Goal: Task Accomplishment & Management: Complete application form

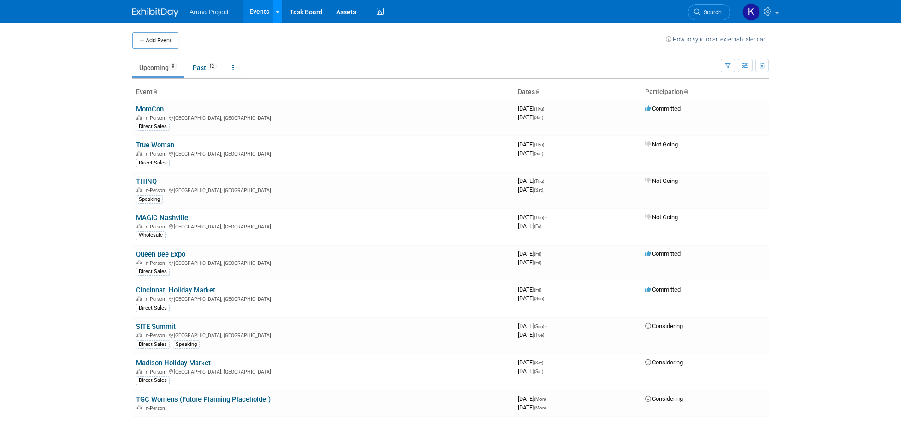
click at [279, 16] on link at bounding box center [278, 11] width 10 height 23
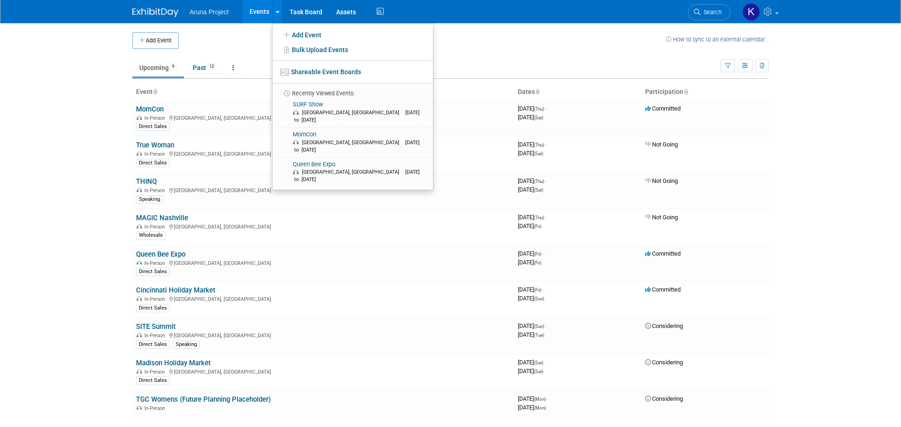
click at [254, 36] on td at bounding box center [421, 40] width 487 height 17
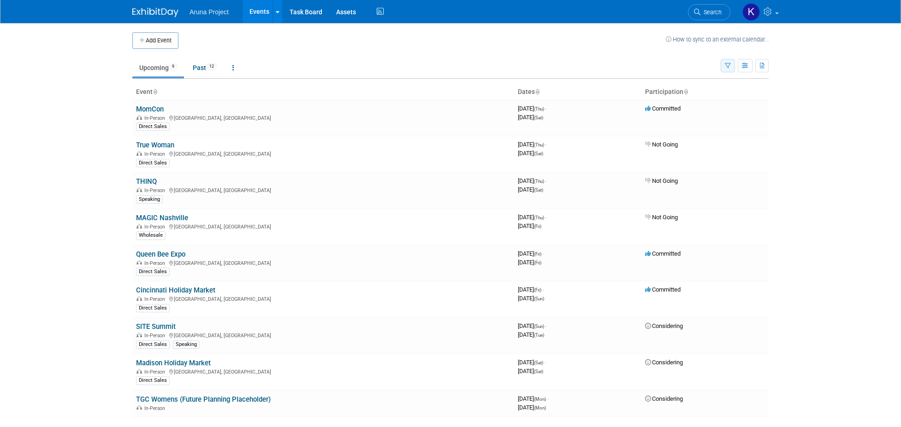
click at [727, 66] on icon "button" at bounding box center [728, 66] width 6 height 6
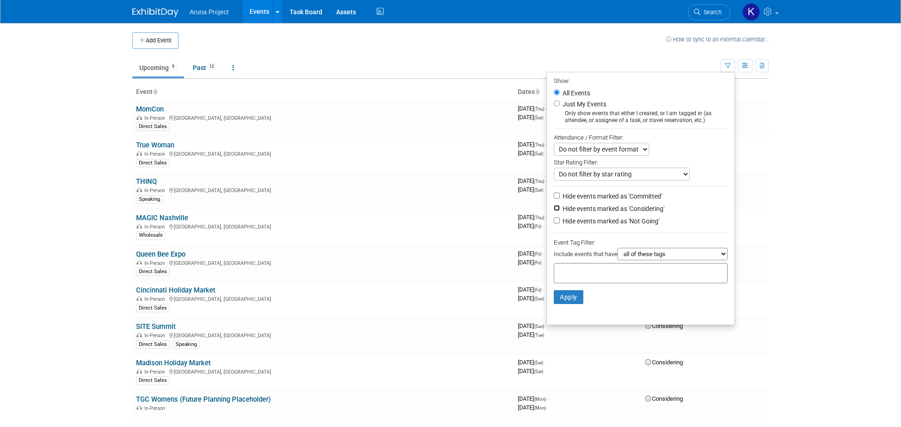
click at [554, 205] on input "Hide events marked as 'Considering'" at bounding box center [557, 208] width 6 height 6
click at [554, 206] on input "Hide events marked as 'Considering'" at bounding box center [557, 208] width 6 height 6
checkbox input "false"
click at [554, 218] on input "Hide events marked as 'Not Going'" at bounding box center [557, 221] width 6 height 6
checkbox input "true"
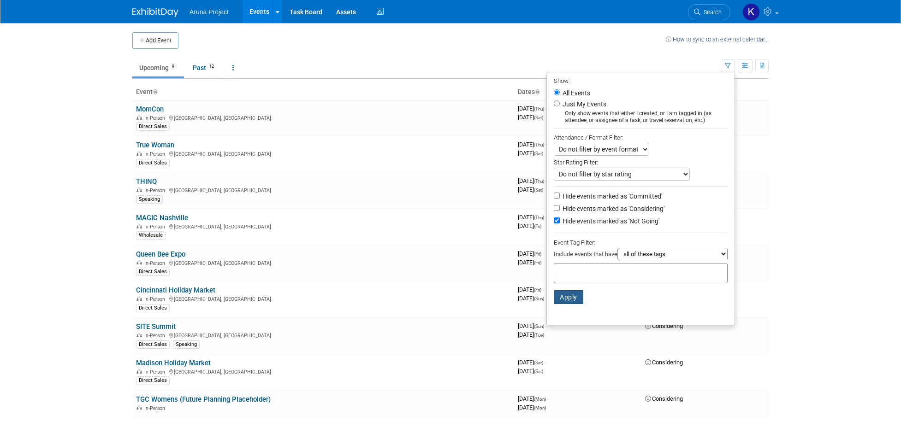
click at [558, 301] on button "Apply" at bounding box center [569, 298] width 30 height 14
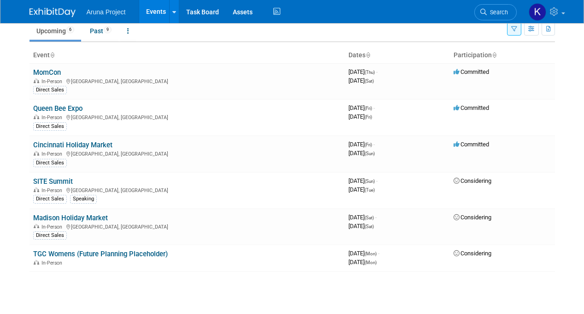
scroll to position [36, 0]
click at [76, 111] on link "Queen Bee Expo" at bounding box center [57, 109] width 49 height 8
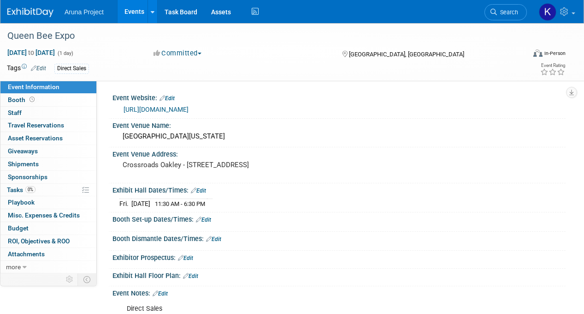
click at [39, 67] on link "Edit" at bounding box center [38, 68] width 15 height 6
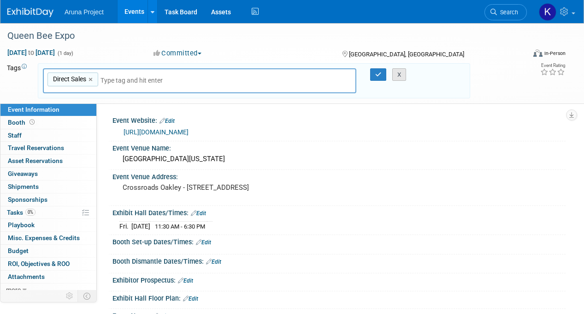
click at [397, 71] on button "X" at bounding box center [399, 74] width 14 height 13
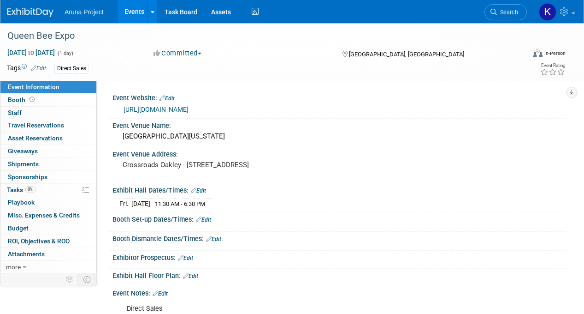
click at [191, 56] on button "Committed" at bounding box center [177, 53] width 55 height 10
click at [191, 97] on link "Not Going" at bounding box center [187, 94] width 73 height 13
click at [136, 12] on link "Events" at bounding box center [135, 11] width 34 height 23
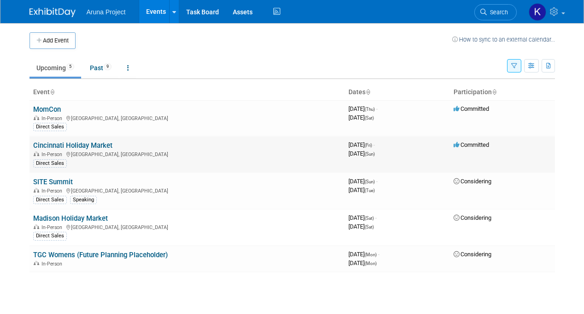
click at [106, 148] on link "Cincinnati Holiday Market" at bounding box center [72, 145] width 79 height 8
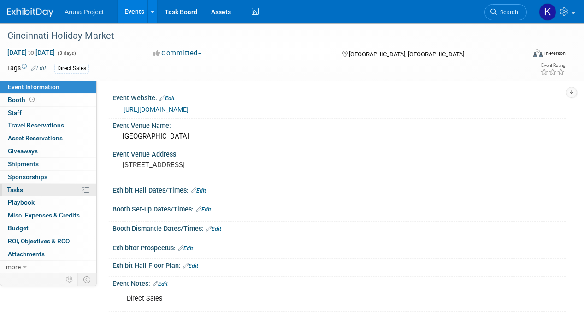
click at [51, 187] on link "0% Tasks 0%" at bounding box center [48, 190] width 96 height 12
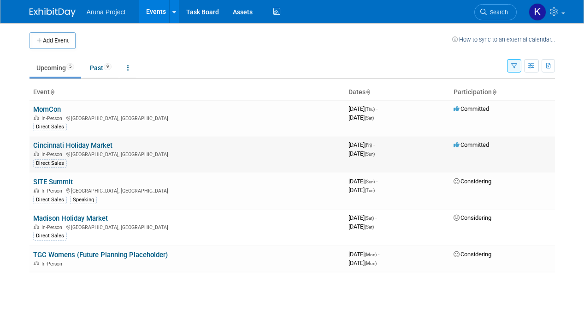
click at [100, 145] on link "Cincinnati Holiday Market" at bounding box center [72, 145] width 79 height 8
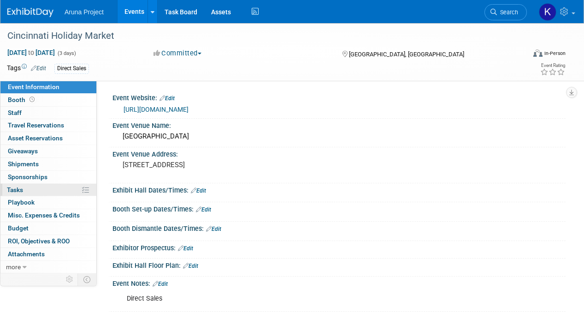
click at [59, 189] on link "0% Tasks 0%" at bounding box center [48, 190] width 96 height 12
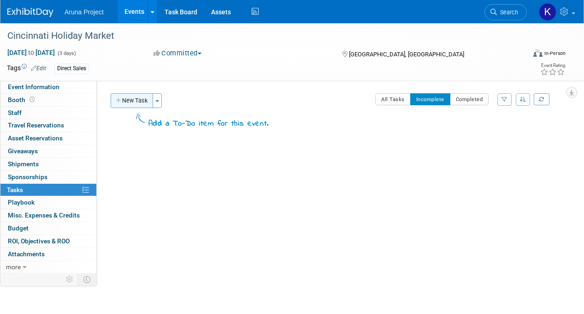
click at [129, 99] on button "New Task" at bounding box center [132, 100] width 42 height 15
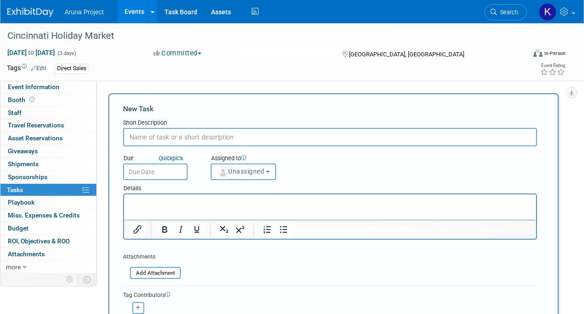
click at [135, 12] on link "Events" at bounding box center [135, 11] width 34 height 23
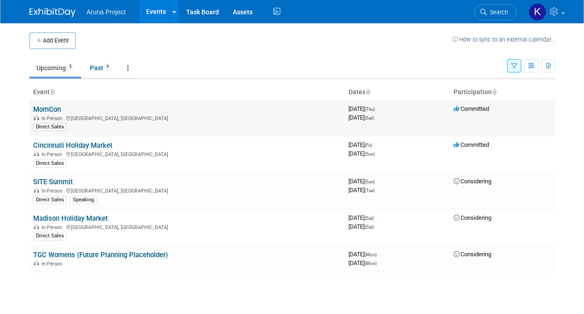
click at [105, 119] on div "In-Person [GEOGRAPHIC_DATA], [GEOGRAPHIC_DATA]" at bounding box center [187, 117] width 308 height 7
click at [41, 112] on link "MomCon" at bounding box center [47, 109] width 28 height 8
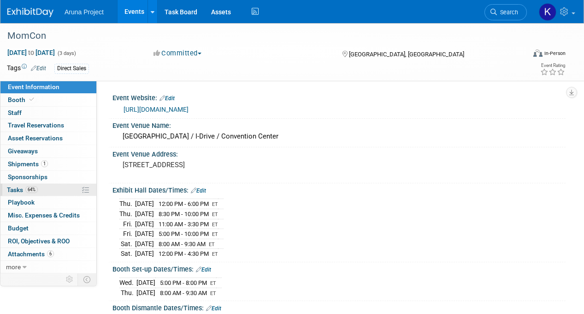
click at [65, 190] on link "64% Tasks 64%" at bounding box center [48, 190] width 96 height 12
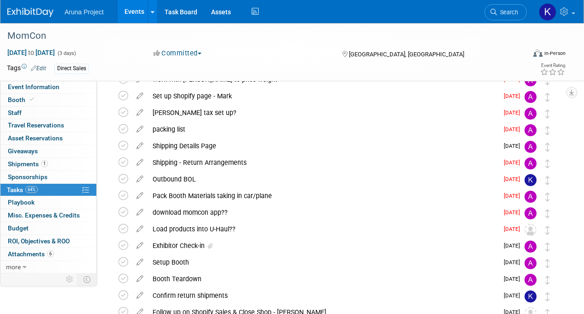
scroll to position [47, 0]
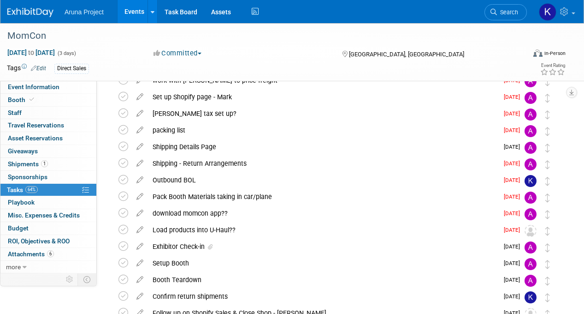
click at [132, 16] on link "Events" at bounding box center [135, 11] width 34 height 23
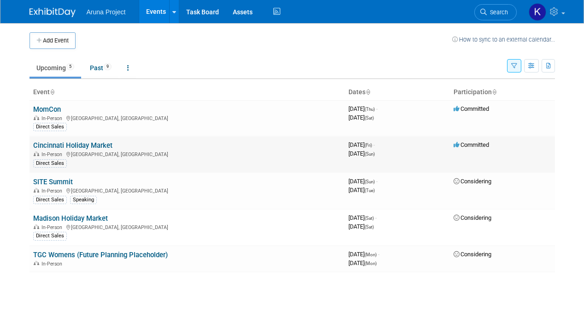
click at [59, 147] on link "Cincinnati Holiday Market" at bounding box center [72, 145] width 79 height 8
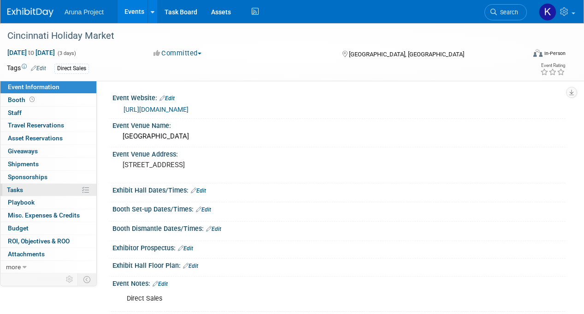
click at [41, 191] on link "0% Tasks 0%" at bounding box center [48, 190] width 96 height 12
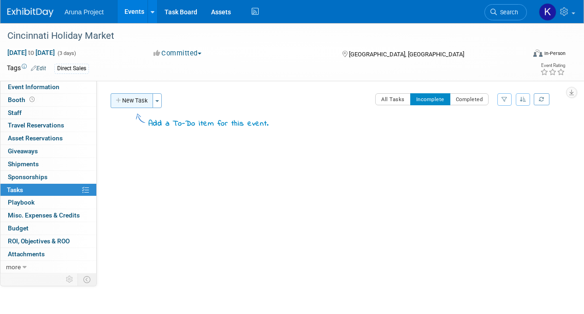
click at [136, 98] on button "New Task" at bounding box center [132, 100] width 42 height 15
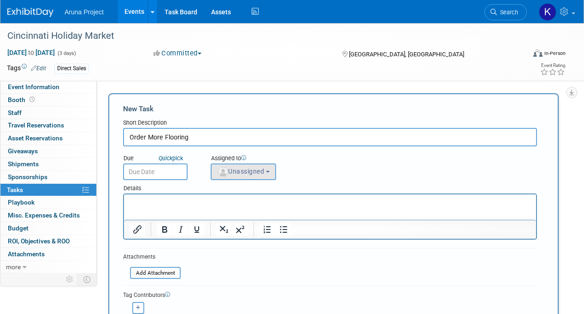
type input "Order More Flooring"
click at [248, 170] on span "Unassigned" at bounding box center [240, 170] width 47 height 7
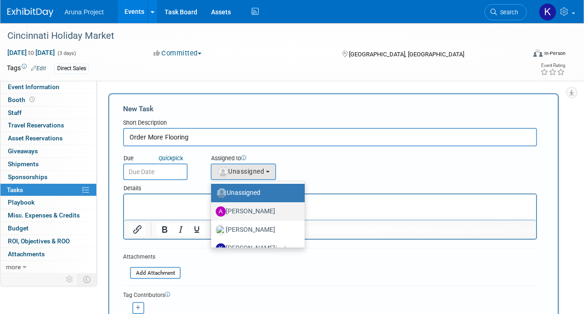
click at [258, 209] on label "[PERSON_NAME]" at bounding box center [256, 211] width 80 height 15
click at [213, 209] on input "[PERSON_NAME]" at bounding box center [210, 210] width 6 height 6
select select "c9b2e516-b75d-4d12-a7d6-640a1f0054c5"
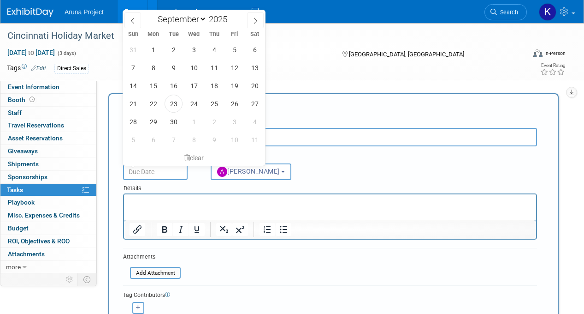
click at [145, 164] on body "Aruna Project Events Add Event Bulk Upload Events Shareable Event Boards Recent…" at bounding box center [292, 157] width 584 height 314
click at [253, 23] on icon at bounding box center [255, 21] width 6 height 6
select select "9"
click at [157, 88] on span "13" at bounding box center [153, 86] width 18 height 18
type input "Oct 13, 2025"
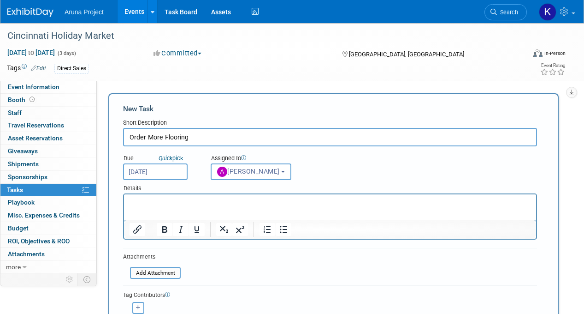
click at [169, 171] on input "Oct 13, 2025" at bounding box center [155, 171] width 65 height 17
click at [324, 169] on div "Due Quick pick Oct 13, 2025 Assigned to <img src="https://www.exhibitday.com/Im…" at bounding box center [330, 163] width 428 height 34
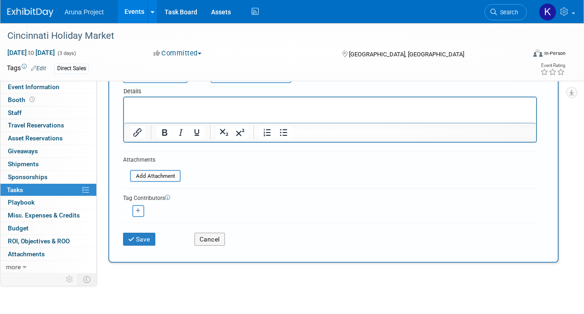
scroll to position [157, 0]
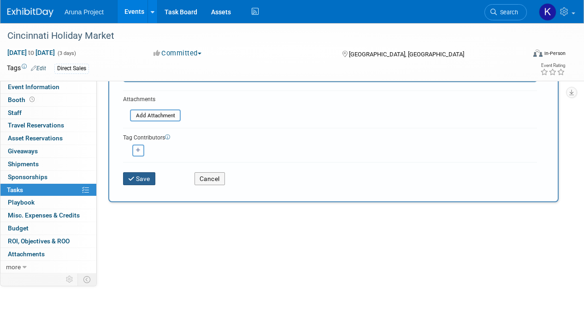
click at [136, 179] on button "Save" at bounding box center [139, 178] width 32 height 13
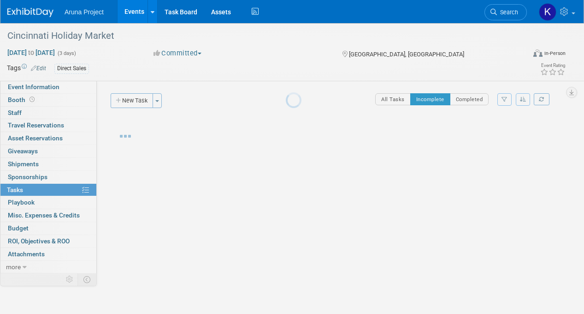
scroll to position [0, 0]
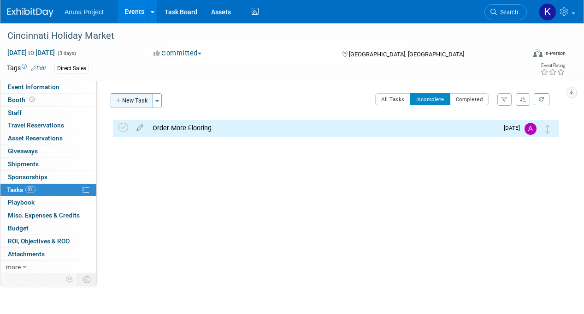
click at [131, 98] on button "New Task" at bounding box center [132, 100] width 42 height 15
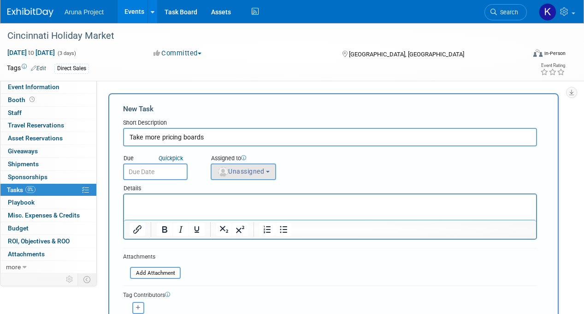
type input "Take more pricing boards"
click at [248, 174] on span "Unassigned" at bounding box center [240, 170] width 47 height 7
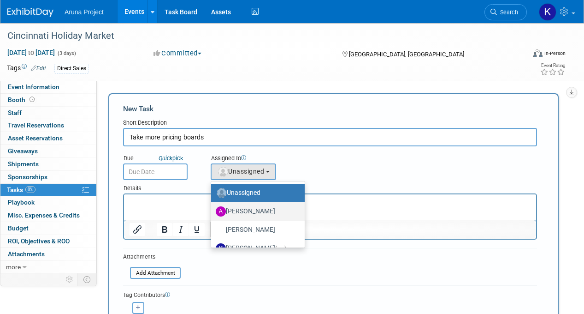
click at [242, 208] on label "[PERSON_NAME]" at bounding box center [256, 211] width 80 height 15
click at [213, 208] on input "[PERSON_NAME]" at bounding box center [210, 210] width 6 height 6
select select "c9b2e516-b75d-4d12-a7d6-640a1f0054c5"
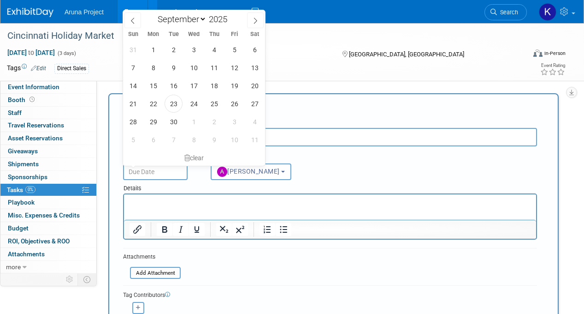
click at [177, 170] on input "text" at bounding box center [155, 171] width 65 height 17
click at [256, 26] on span at bounding box center [255, 20] width 17 height 16
select select "9"
click at [155, 82] on span "13" at bounding box center [153, 86] width 18 height 18
type input "Oct 13, 2025"
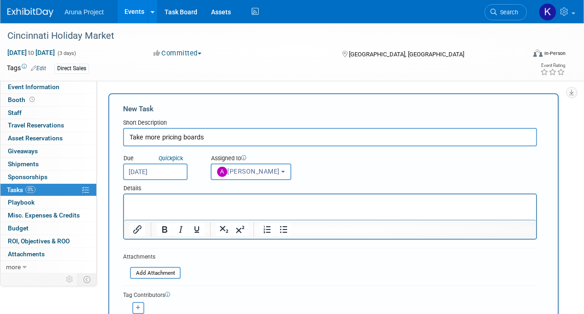
scroll to position [116, 0]
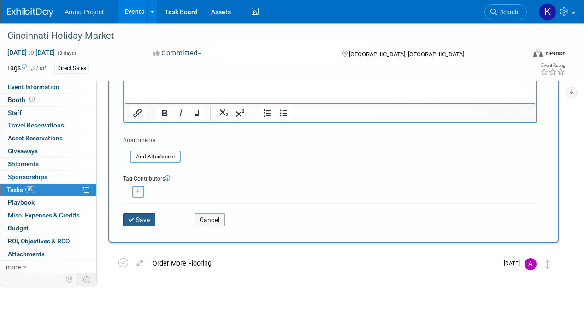
click at [139, 219] on button "Save" at bounding box center [139, 219] width 32 height 13
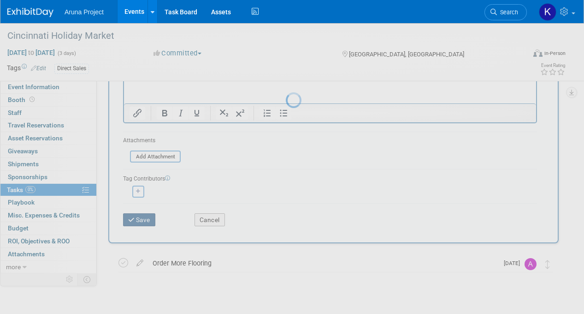
scroll to position [0, 0]
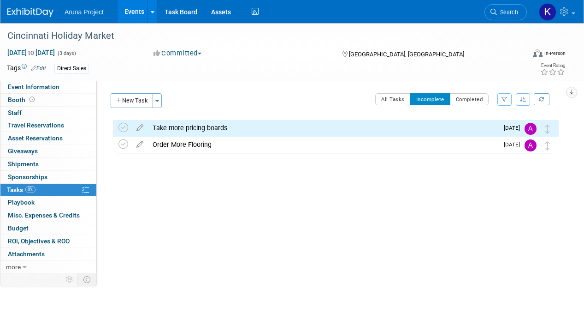
click at [132, 18] on link "Events" at bounding box center [135, 11] width 34 height 23
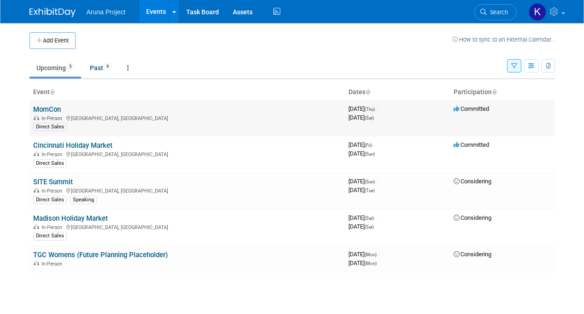
click at [57, 110] on link "MomCon" at bounding box center [47, 109] width 28 height 8
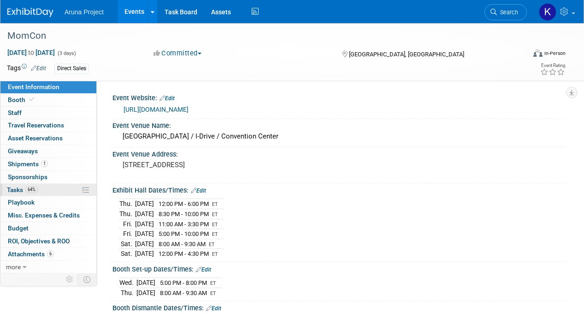
click at [64, 191] on link "64% Tasks 64%" at bounding box center [48, 190] width 96 height 12
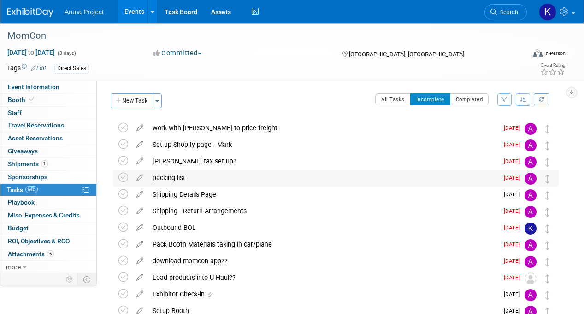
click at [367, 178] on div "packing list" at bounding box center [323, 178] width 350 height 16
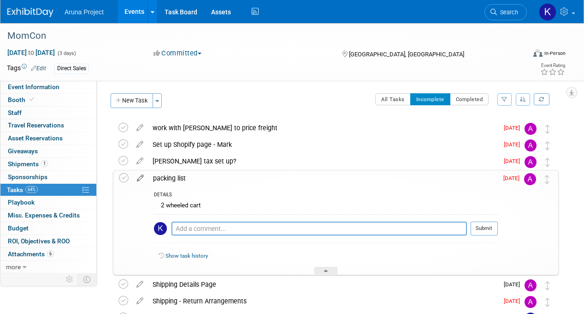
click at [140, 178] on icon at bounding box center [140, 176] width 16 height 12
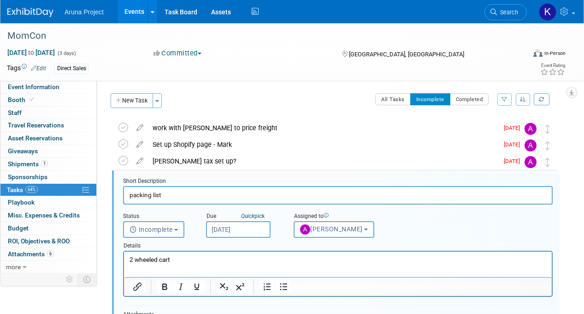
scroll to position [35, 0]
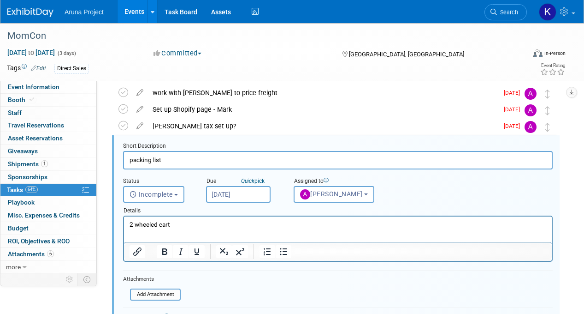
click at [188, 228] on p "2 wheeled cart" at bounding box center [338, 224] width 417 height 9
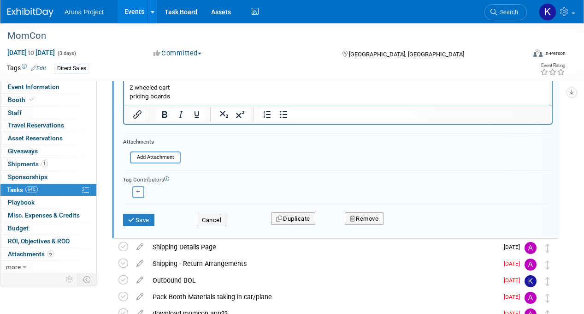
scroll to position [176, 0]
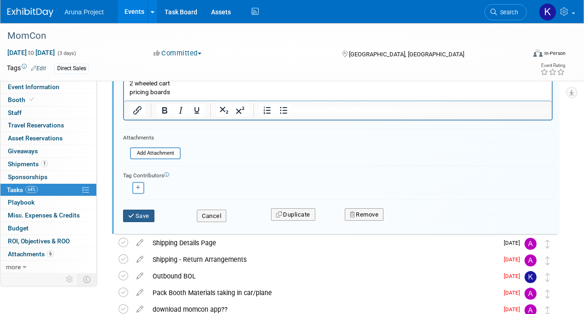
click at [141, 214] on button "Save" at bounding box center [138, 215] width 31 height 13
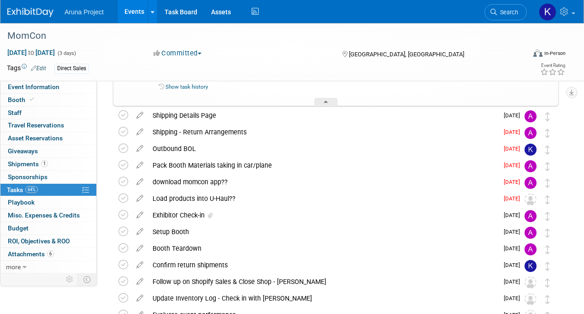
click at [129, 14] on link "Events" at bounding box center [135, 11] width 34 height 23
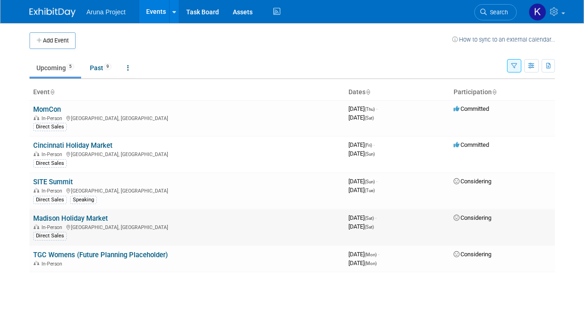
click at [196, 224] on div "In-Person Madison, WI" at bounding box center [187, 226] width 308 height 7
click at [220, 262] on div "In-Person" at bounding box center [187, 262] width 308 height 7
click at [214, 233] on div "Direct Sales" at bounding box center [187, 235] width 308 height 10
click at [65, 42] on button "Add Event" at bounding box center [53, 40] width 46 height 17
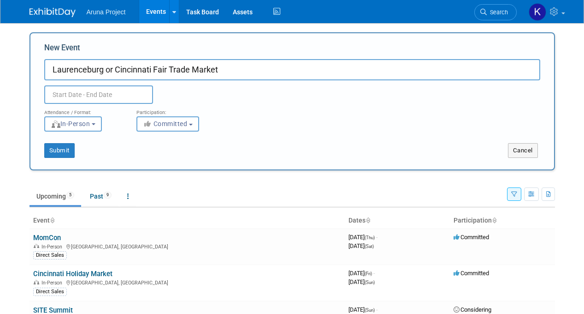
click at [73, 70] on input "Laurenceburg or Cincinnati Fair Trade Market" at bounding box center [292, 69] width 496 height 21
type input "Laurenceburg or Cincinnati Fair Trade Market"
click at [86, 103] on body "Aruna Project Events Add Event Bulk Upload Events Shareable Event Boards Recent…" at bounding box center [292, 157] width 584 height 314
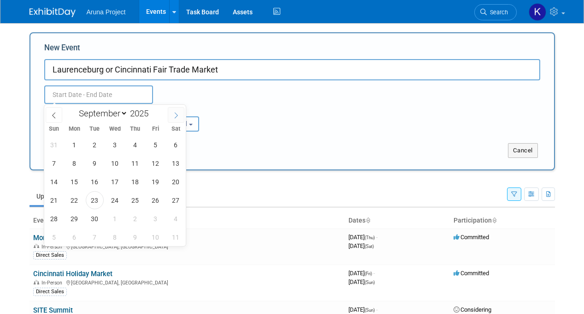
click at [182, 114] on span at bounding box center [176, 115] width 17 height 16
click at [181, 114] on span at bounding box center [176, 115] width 17 height 16
select select "11"
click at [118, 216] on span "31" at bounding box center [115, 218] width 18 height 18
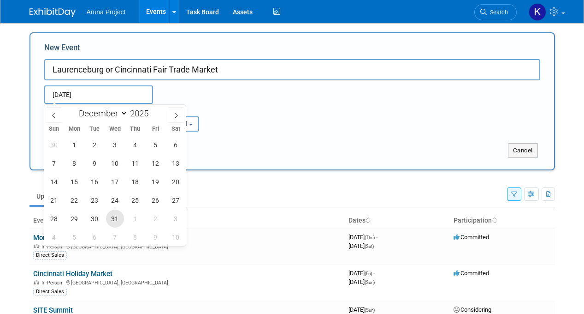
type input "Dec 31, 2025 to Dec 31, 2025"
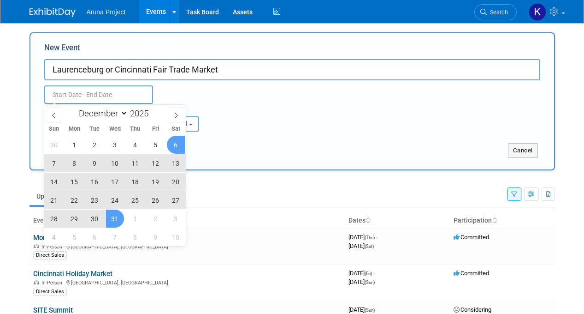
type input "Dec 31, 2025 to Dec 31, 2025"
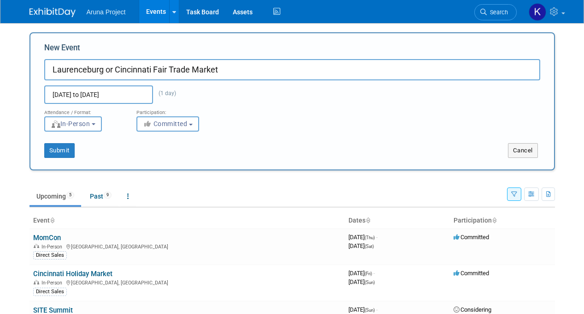
click at [248, 143] on div "Submit" at bounding box center [139, 150] width 218 height 15
click at [67, 150] on button "Submit" at bounding box center [59, 150] width 30 height 15
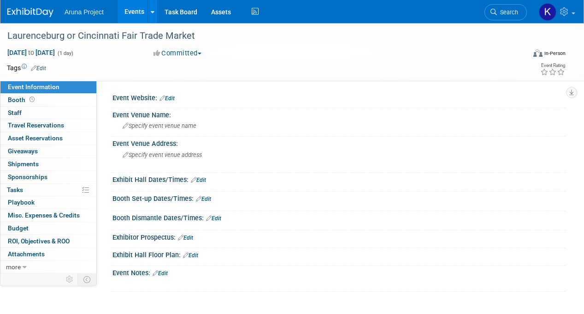
click at [134, 18] on link "Events" at bounding box center [135, 11] width 34 height 23
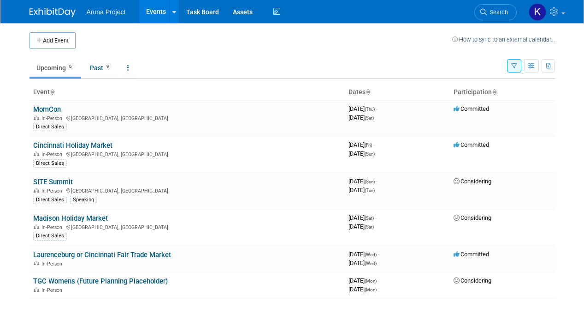
click at [515, 64] on icon "button" at bounding box center [514, 66] width 6 height 6
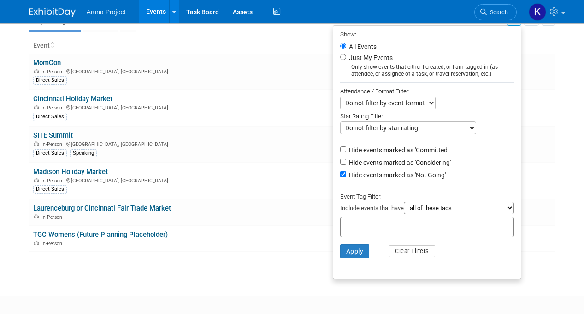
scroll to position [48, 0]
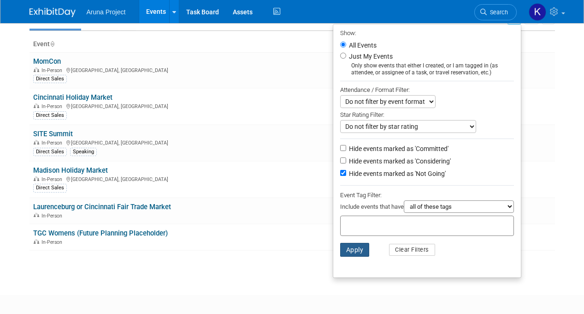
click at [351, 245] on button "Apply" at bounding box center [355, 250] width 30 height 14
